Goal: Information Seeking & Learning: Learn about a topic

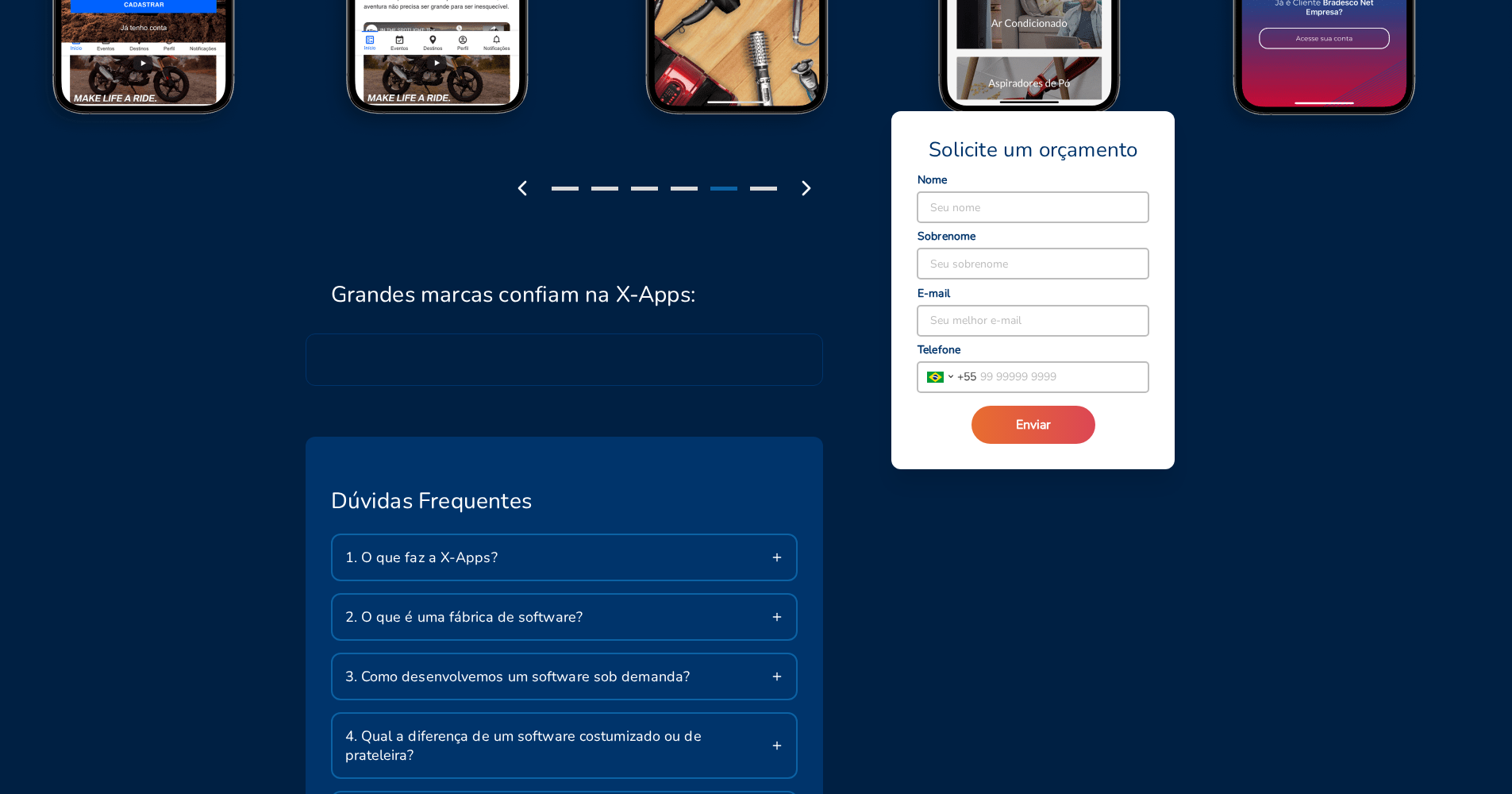
scroll to position [2291, 0]
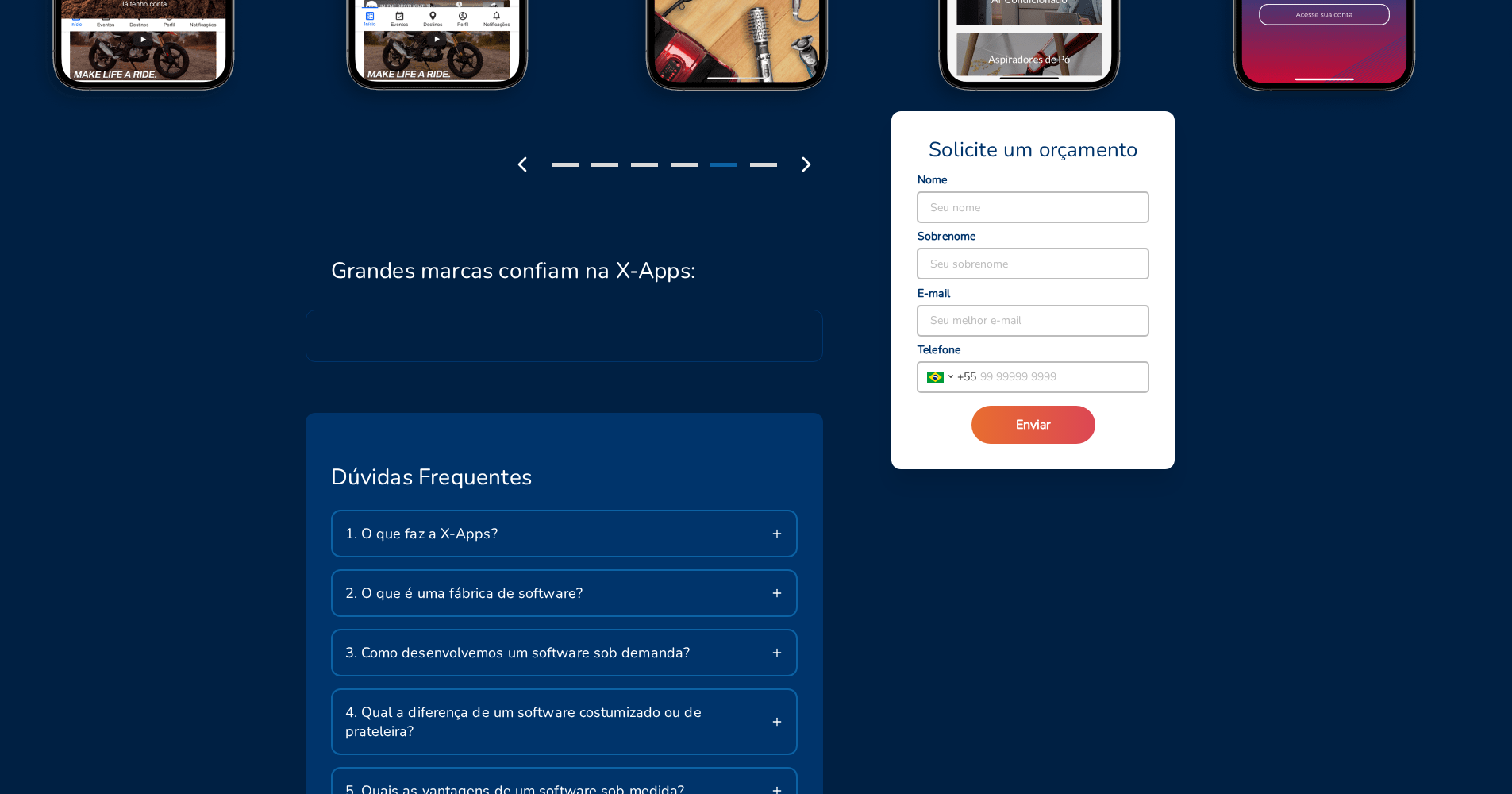
click at [759, 511] on div "1. O que faz a X-Apps?" at bounding box center [565, 533] width 464 height 44
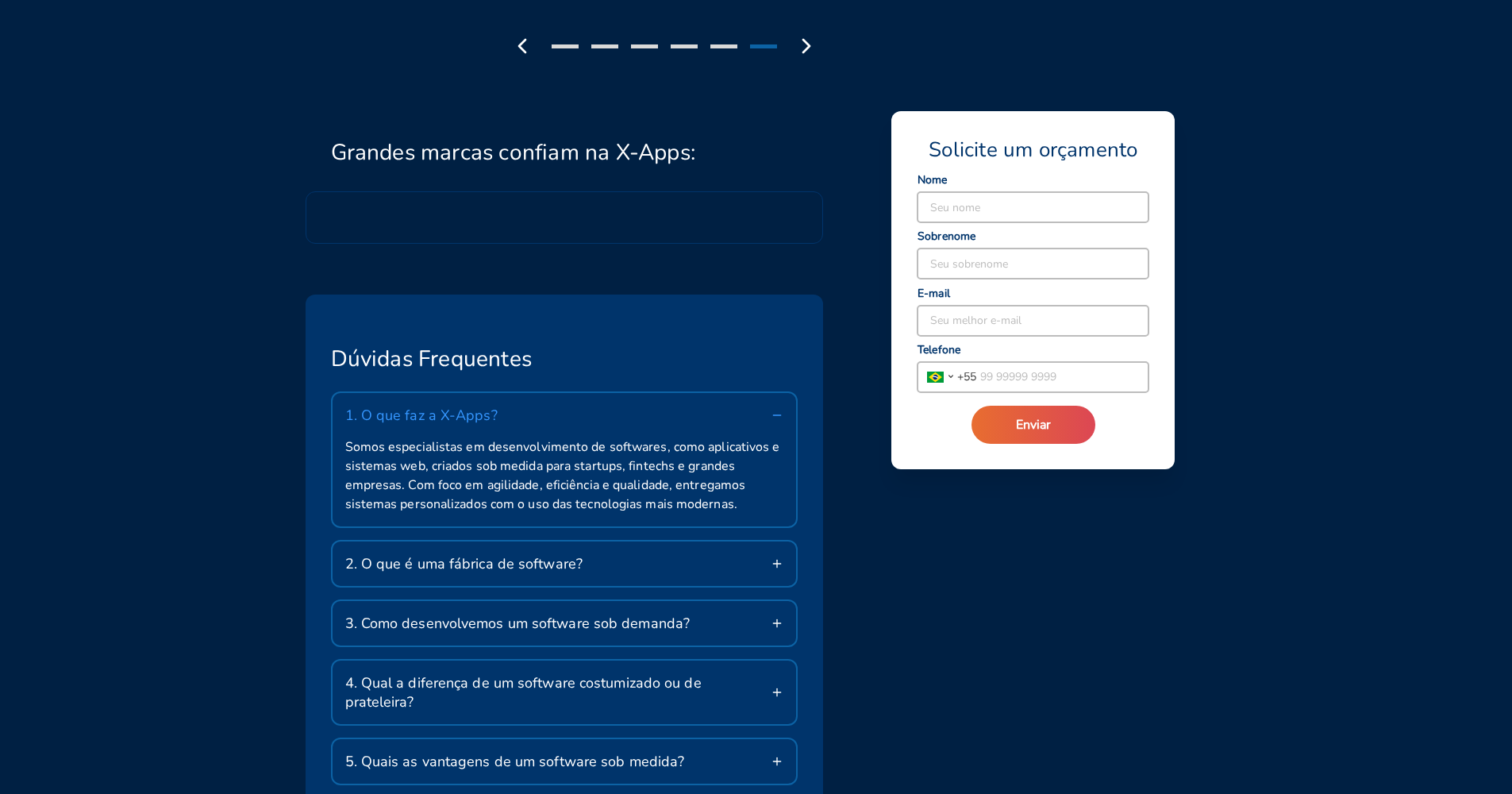
scroll to position [2495, 0]
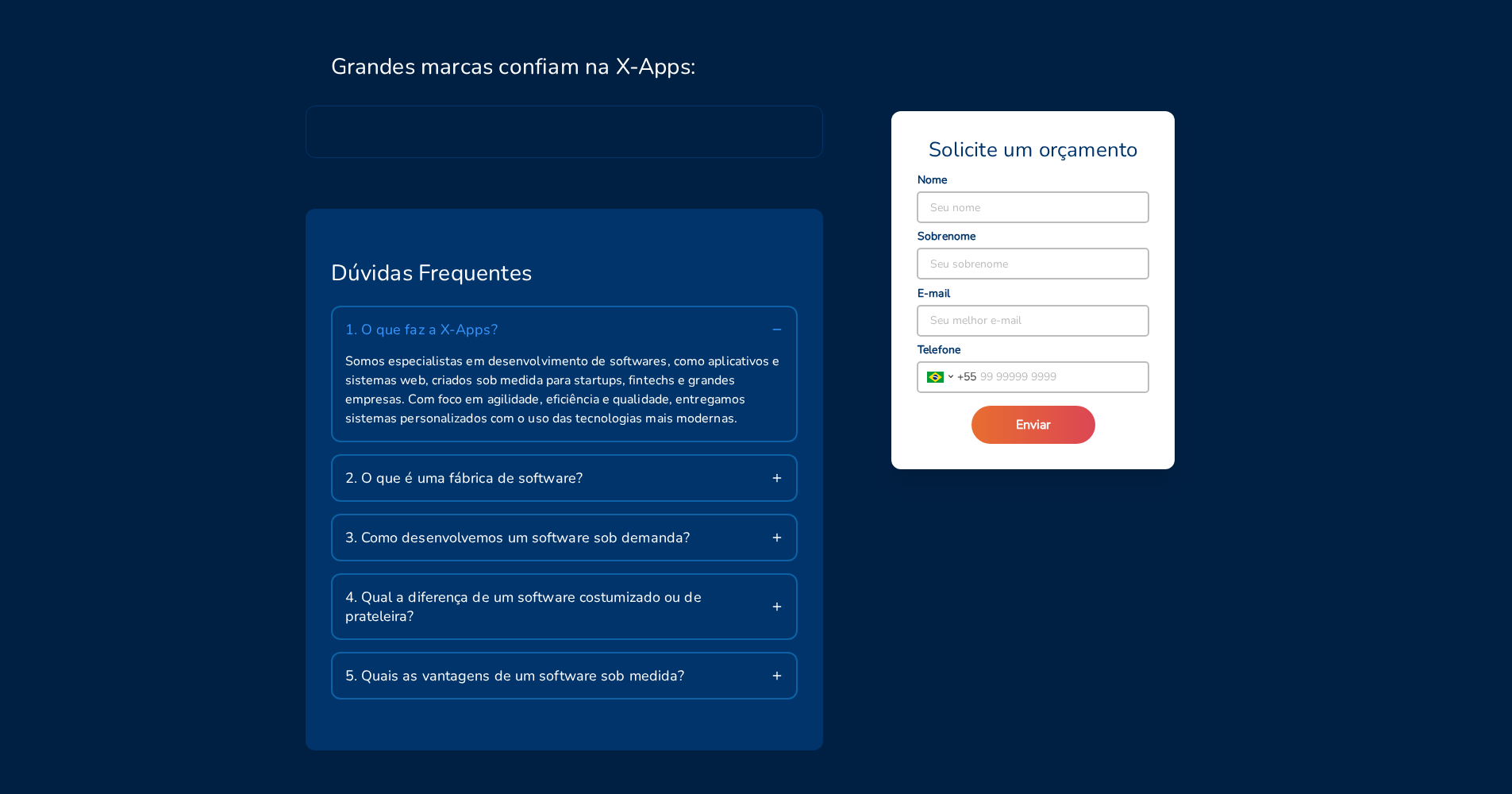
click at [632, 455] on div "2. O que é uma fábrica de software?" at bounding box center [565, 477] width 464 height 44
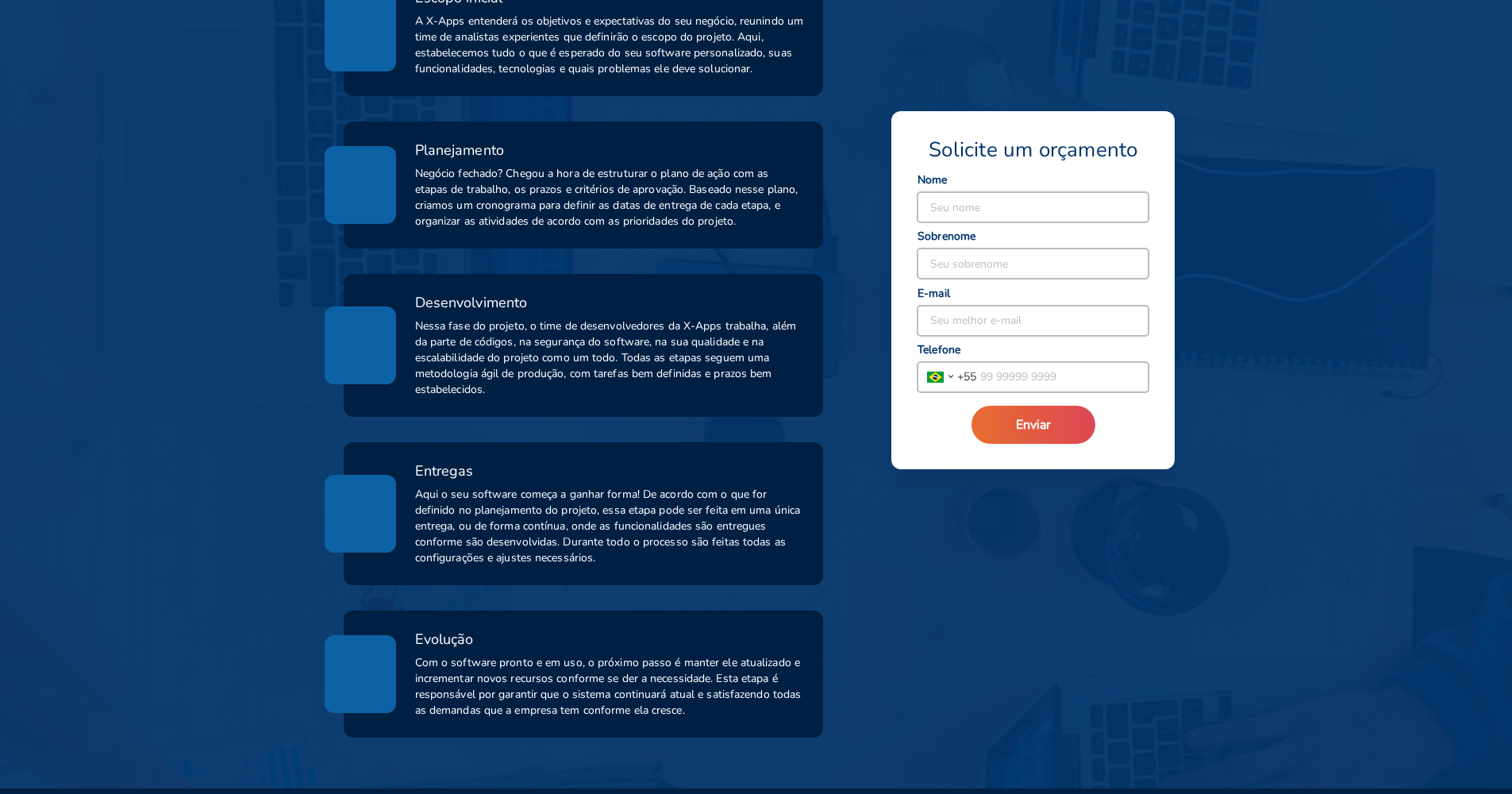
scroll to position [0, 0]
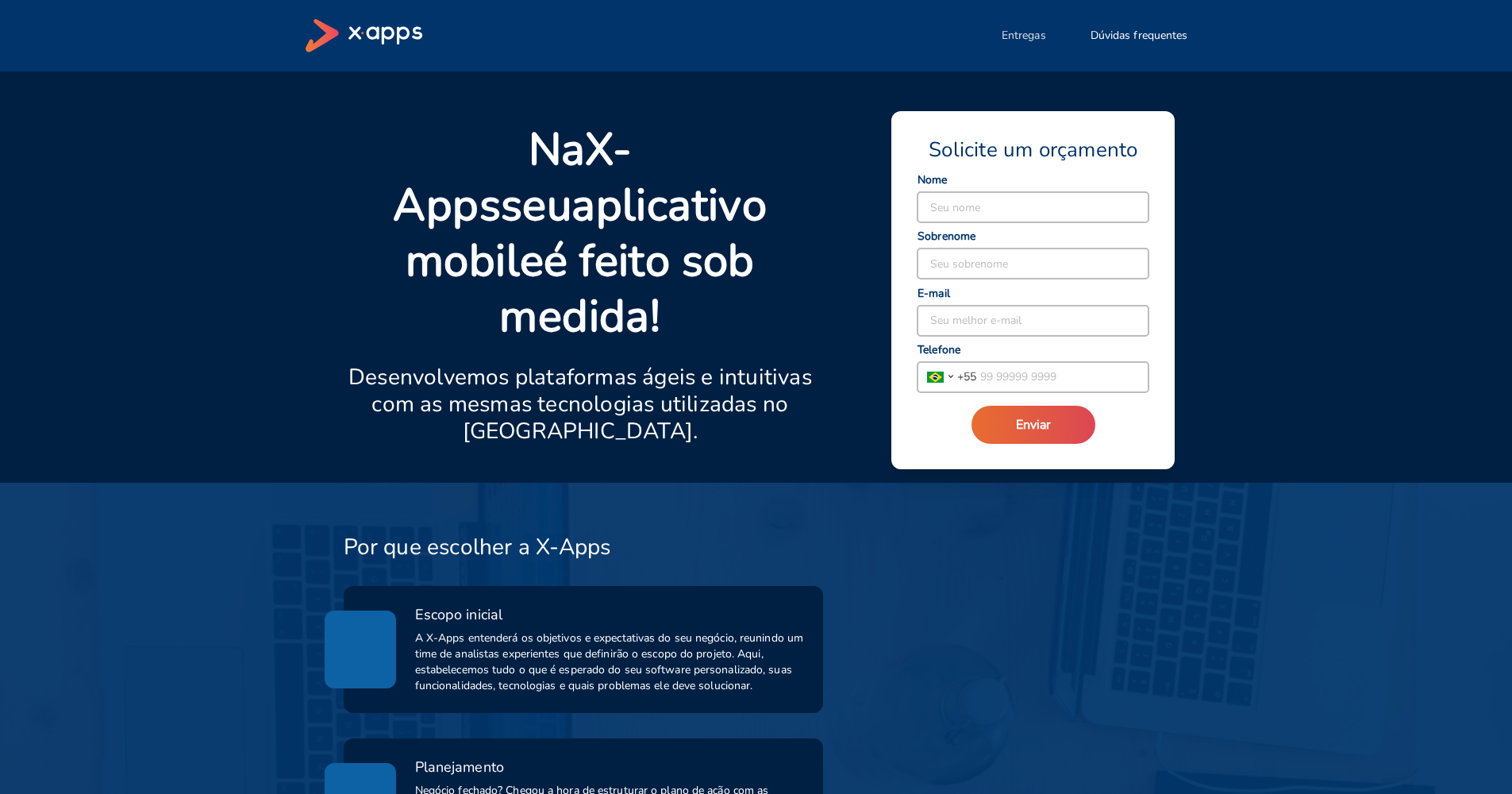
click at [1018, 33] on span "Entregas" at bounding box center [1023, 35] width 44 height 16
click at [1155, 31] on span "Dúvidas frequentes" at bounding box center [1140, 35] width 98 height 16
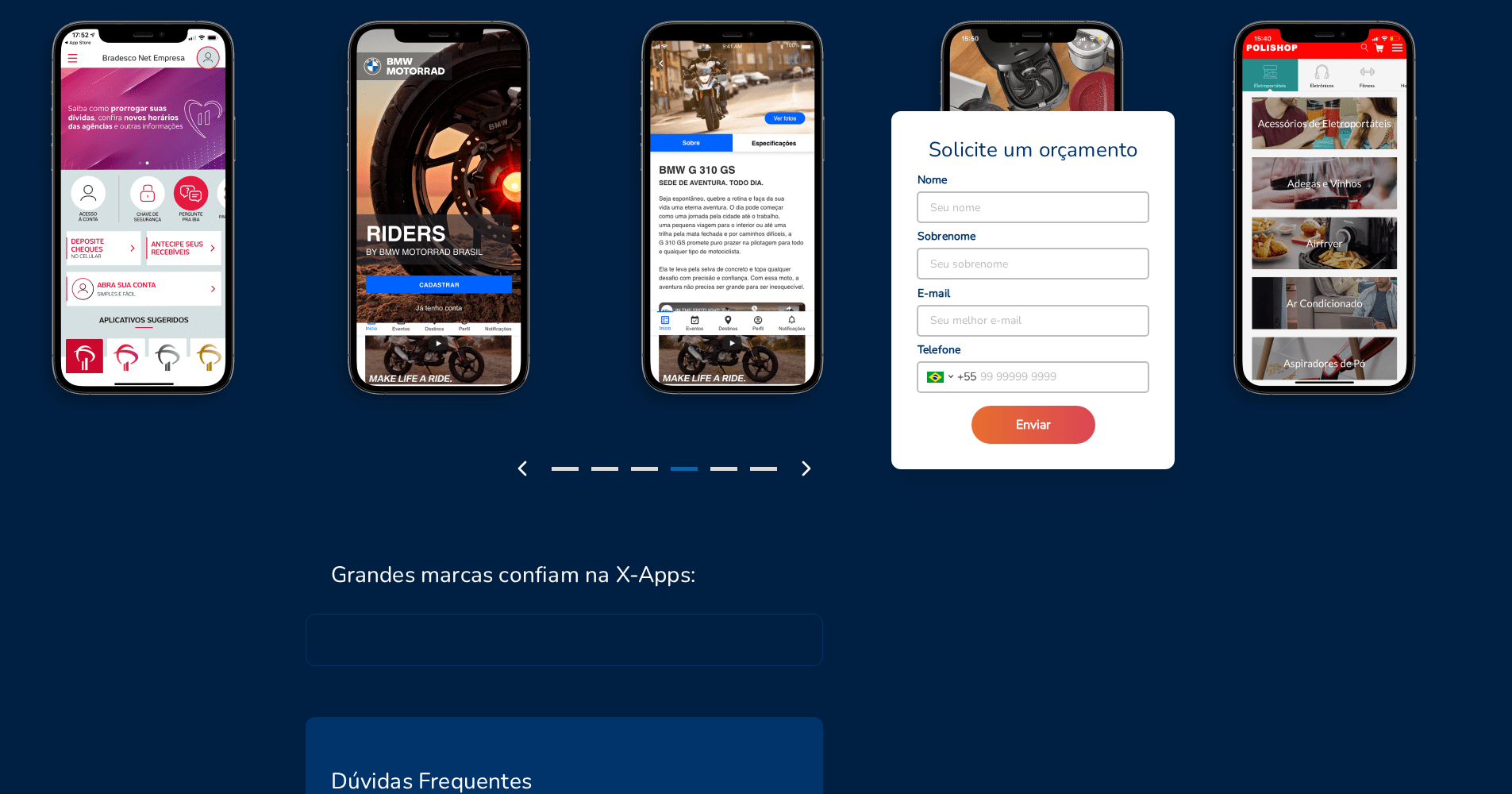
scroll to position [2622, 0]
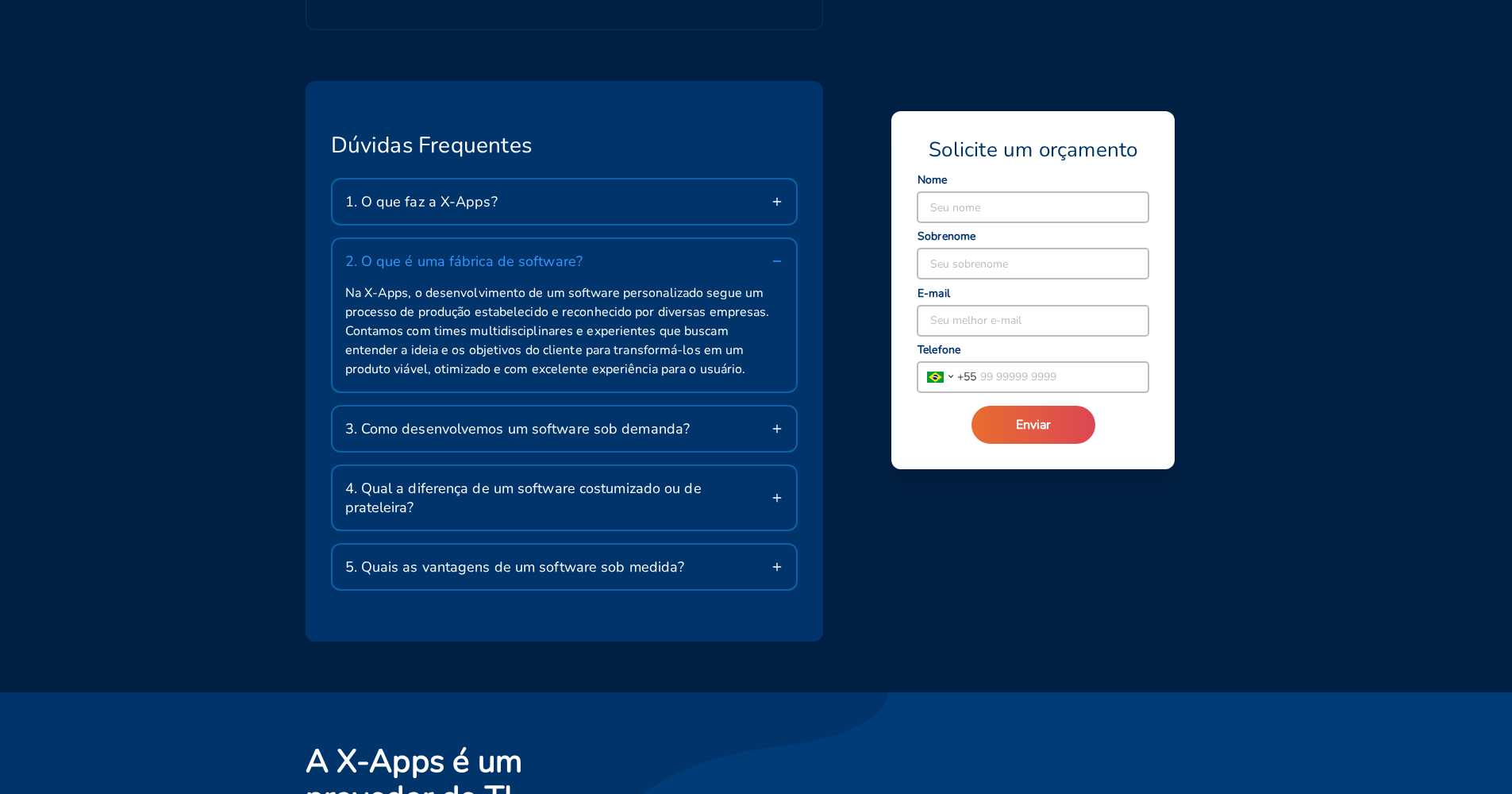
click at [722, 466] on div "4. Qual a diferença de um software costumizado ou de prateleira?" at bounding box center [565, 497] width 464 height 63
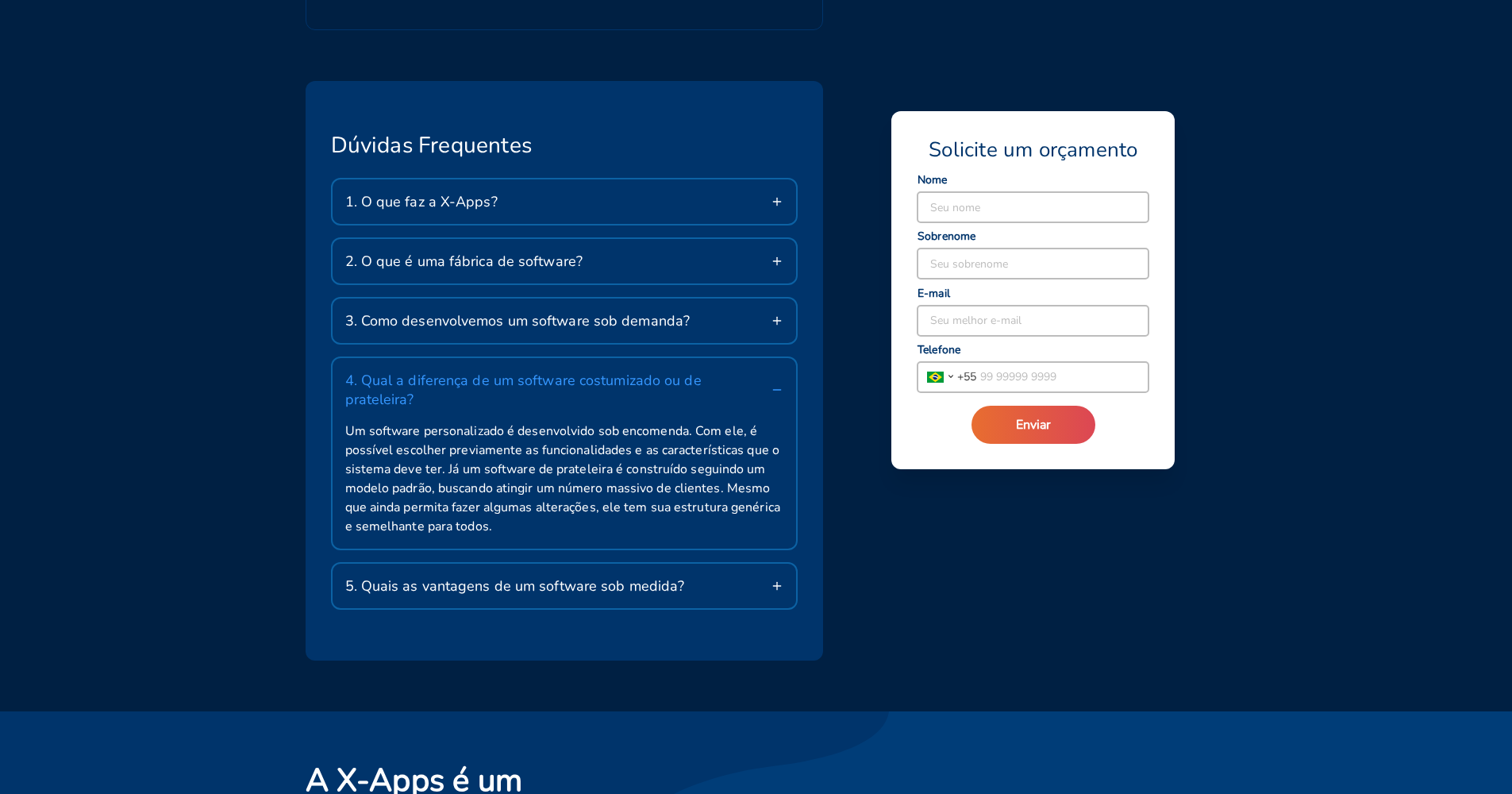
click at [694, 564] on div "5. Quais as vantagens de um software sob medida?" at bounding box center [565, 586] width 464 height 44
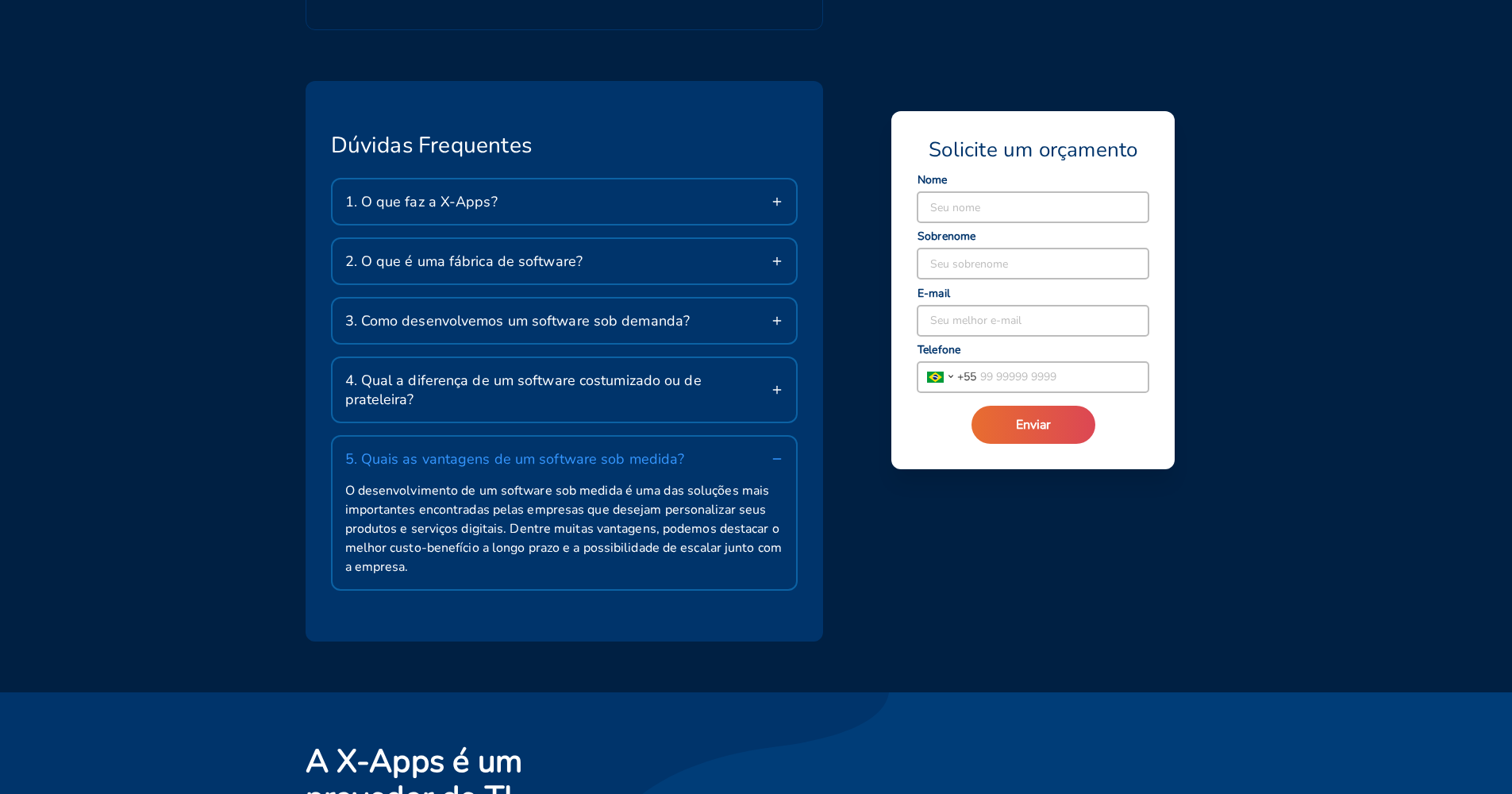
click at [1277, 179] on div "Dúvidas Frequentes 1. O que faz a X-Apps? Somos especialistas em desenvolviment…" at bounding box center [756, 373] width 1512 height 637
